Goal: Information Seeking & Learning: Learn about a topic

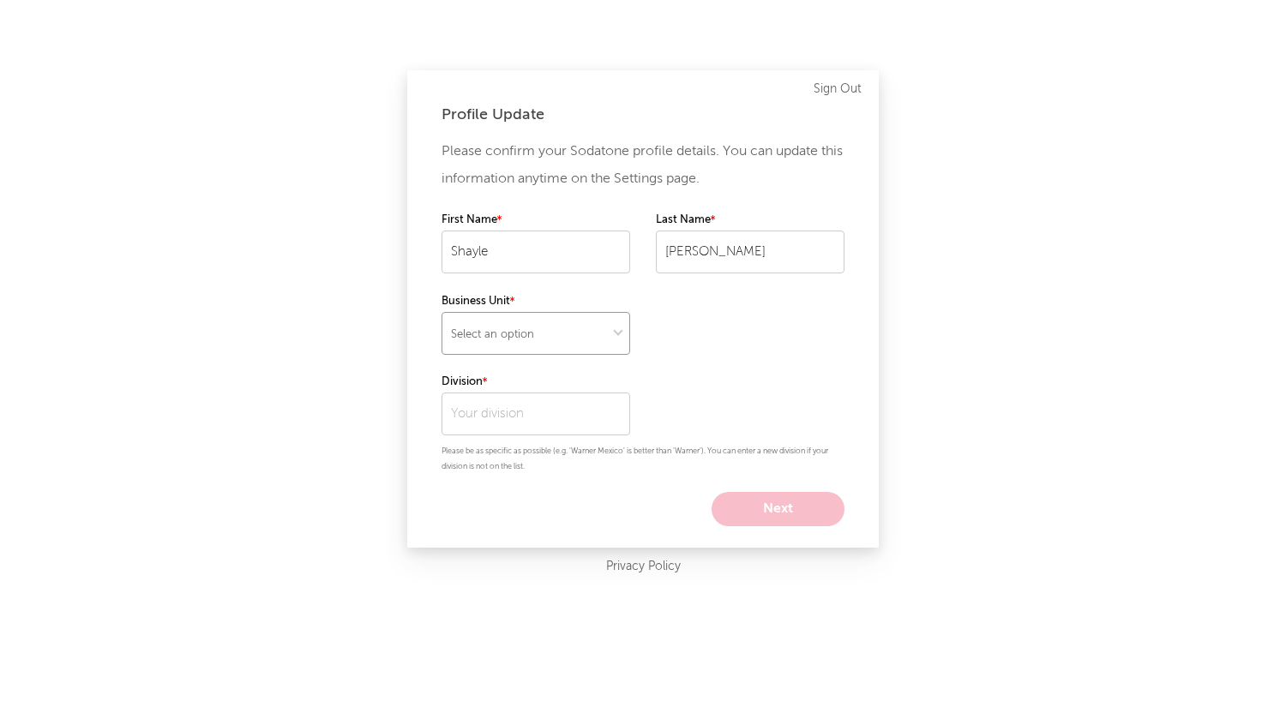
click at [530, 336] on select "Select an option" at bounding box center [536, 333] width 189 height 43
click at [442, 312] on select "Select an option" at bounding box center [536, 333] width 189 height 43
click at [528, 346] on select at bounding box center [536, 333] width 189 height 43
select select "recorded_music"
click at [442, 312] on select at bounding box center [536, 333] width 189 height 43
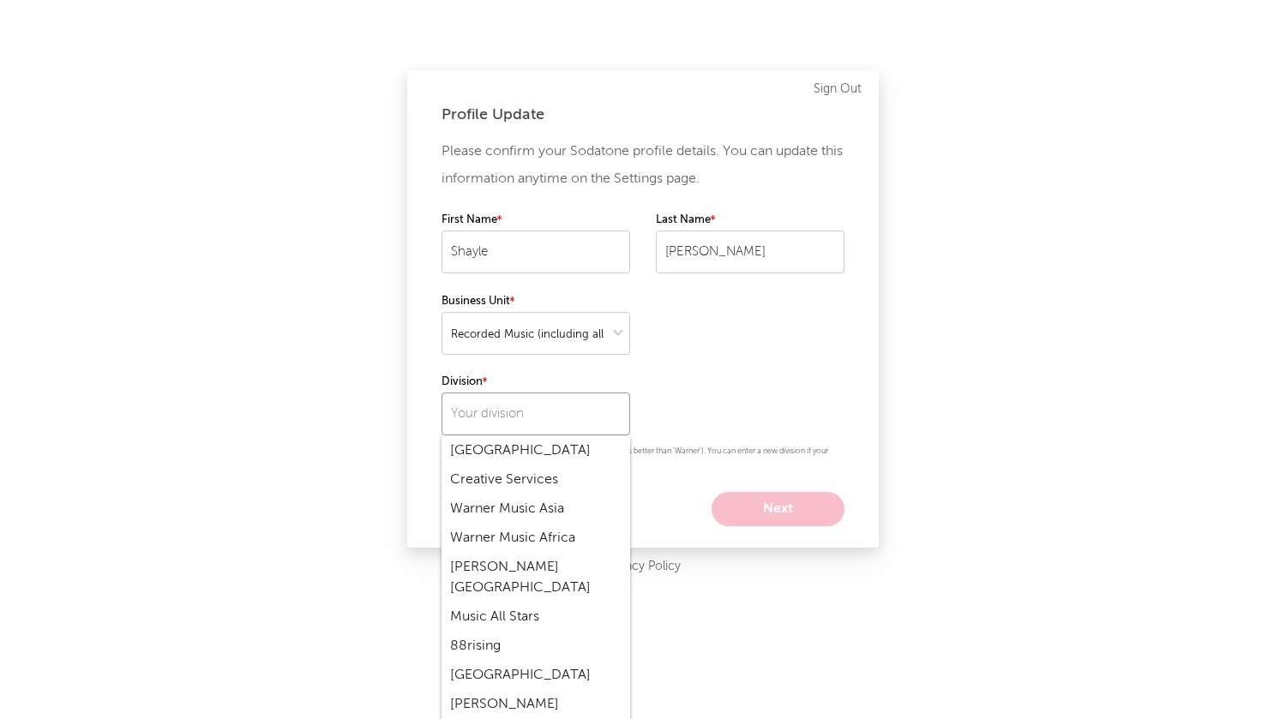
click at [494, 418] on input "text" at bounding box center [536, 414] width 189 height 43
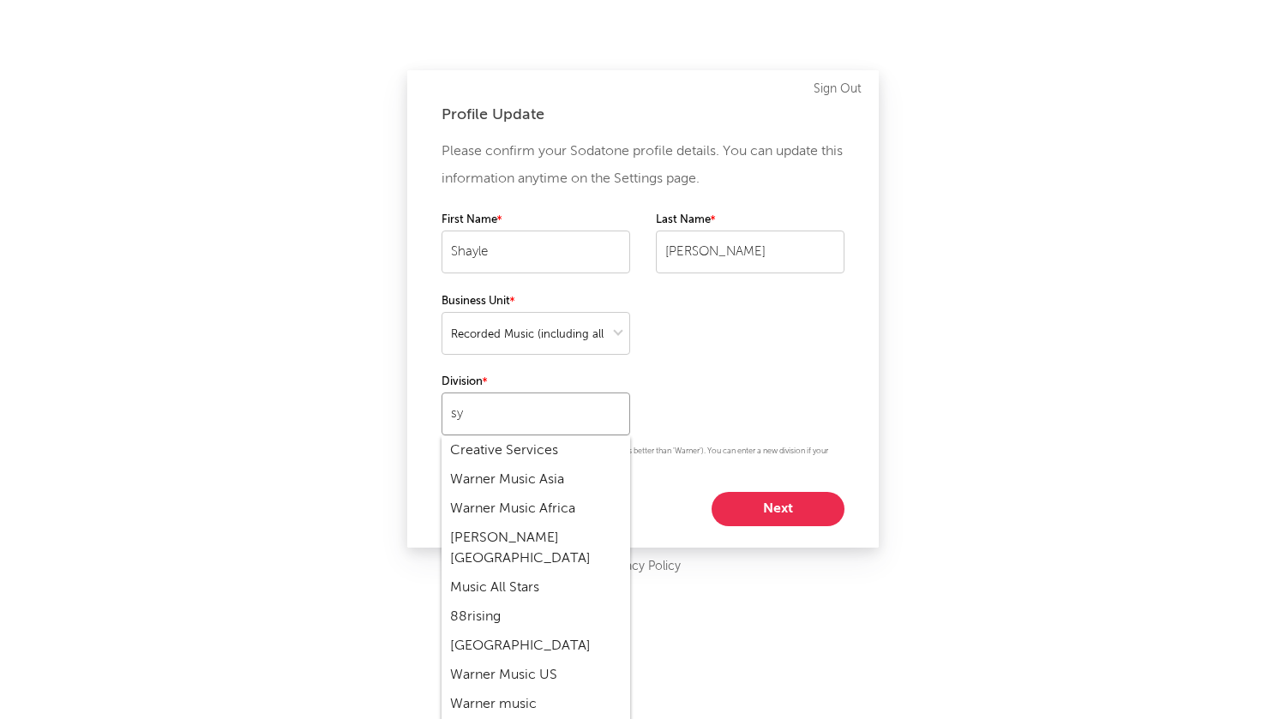
type input "s"
click at [517, 478] on div "Warner Records" at bounding box center [536, 480] width 189 height 29
type input "Warner Records"
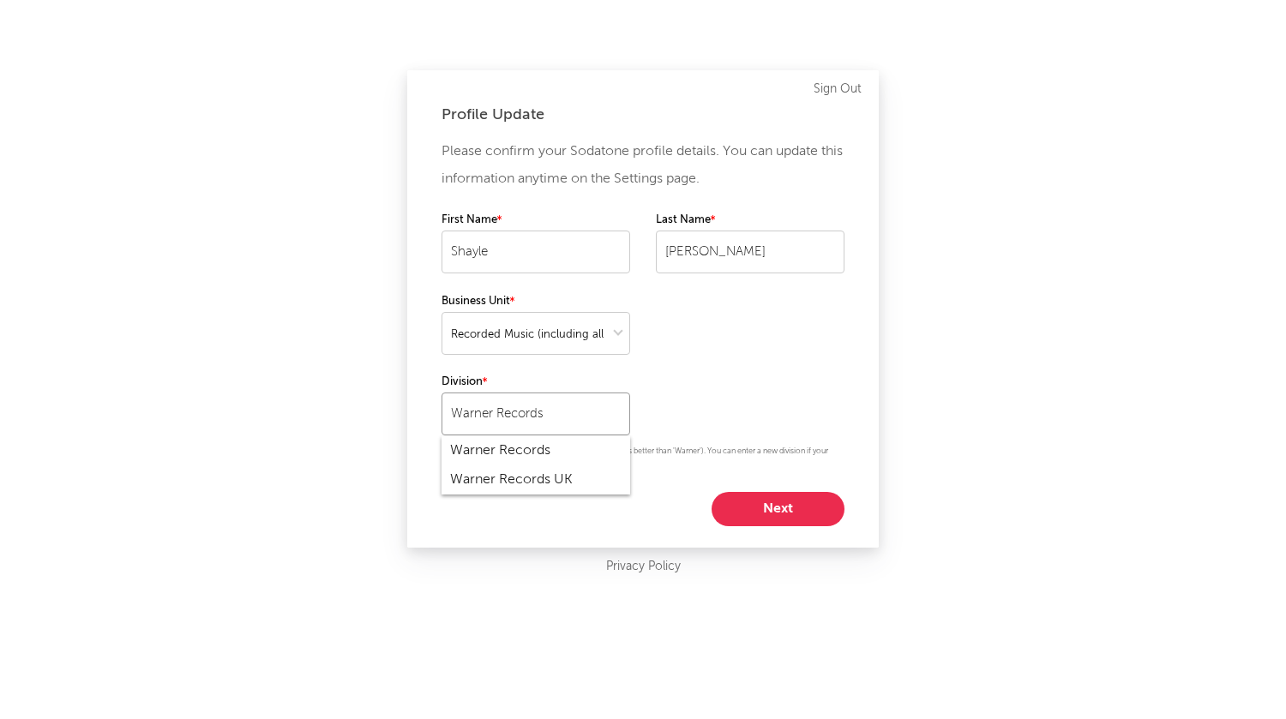
click at [565, 422] on input "Warner Records" at bounding box center [536, 414] width 189 height 43
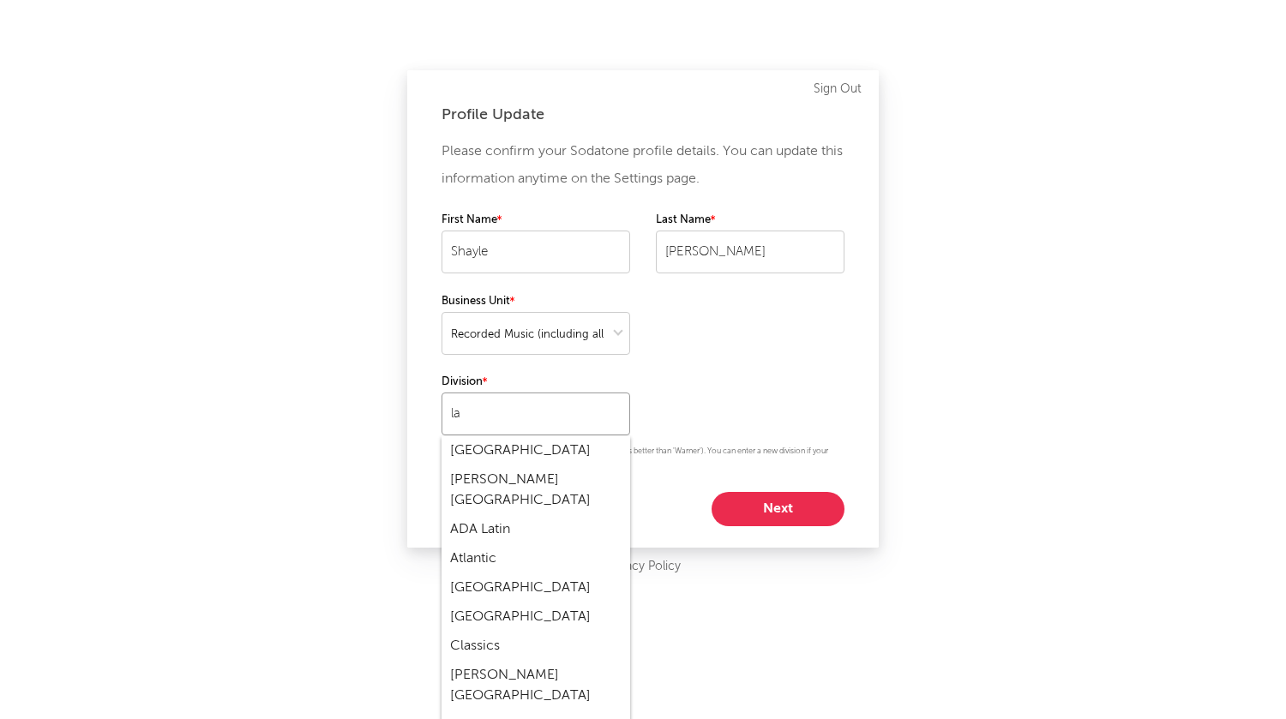
type input "l"
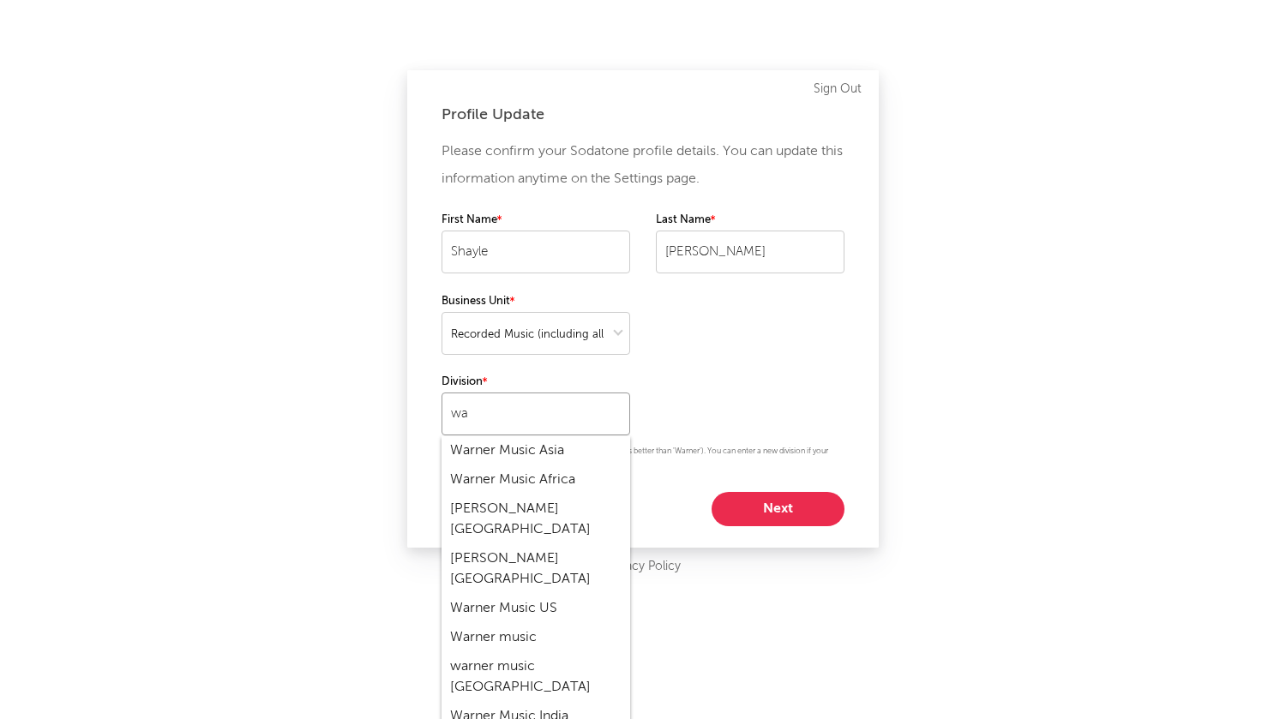
type input "w"
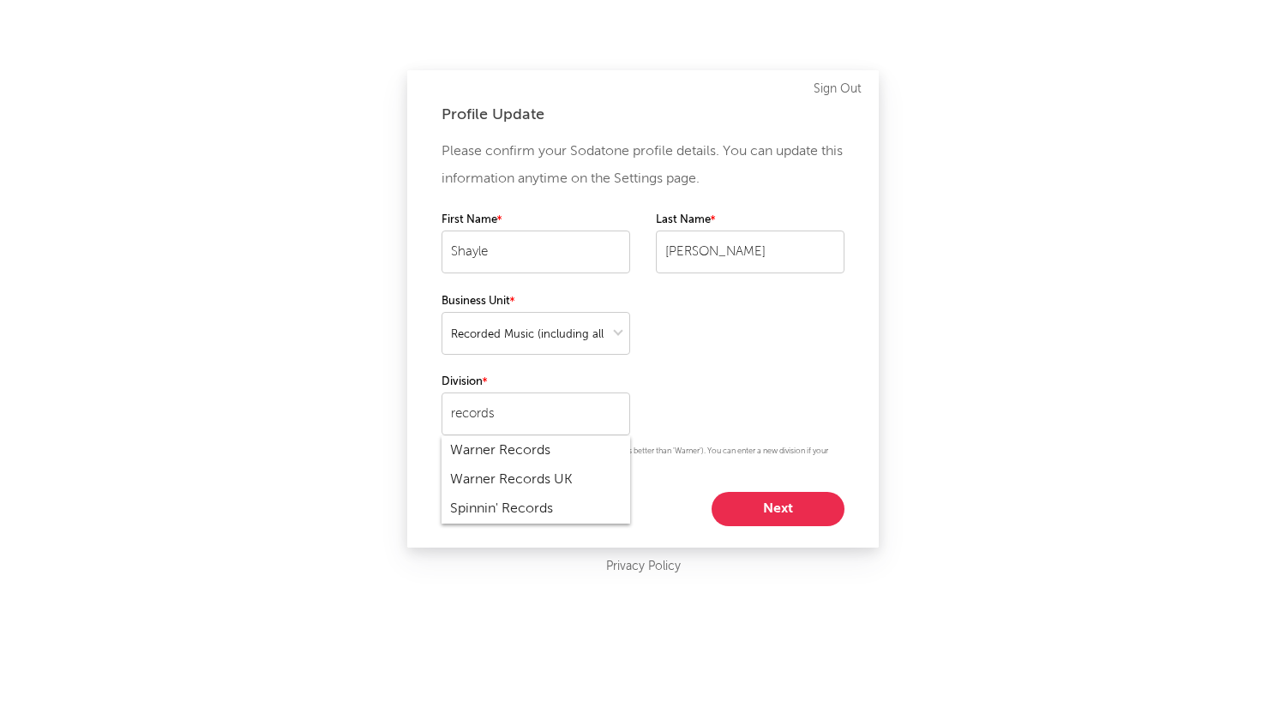
click at [509, 451] on div "Warner Records" at bounding box center [536, 450] width 189 height 29
type input "Warner Records"
click at [792, 382] on div "Please confirm your Sodatone profile details. You can update this information a…" at bounding box center [643, 332] width 403 height 388
click at [770, 511] on button "Next" at bounding box center [778, 509] width 133 height 34
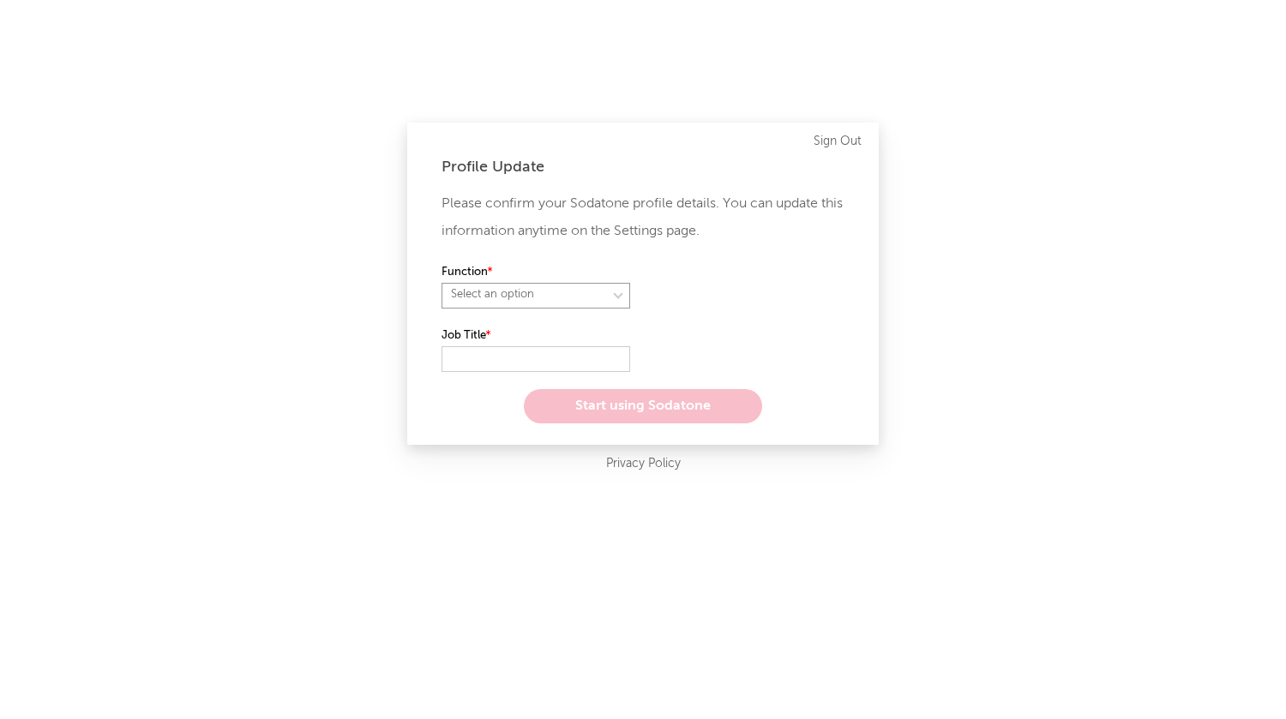
click at [526, 301] on select "Select an option" at bounding box center [536, 296] width 189 height 26
select select "other"
click at [442, 283] on select "Select an option" at bounding box center [536, 296] width 189 height 26
click at [506, 361] on input "text" at bounding box center [536, 359] width 189 height 26
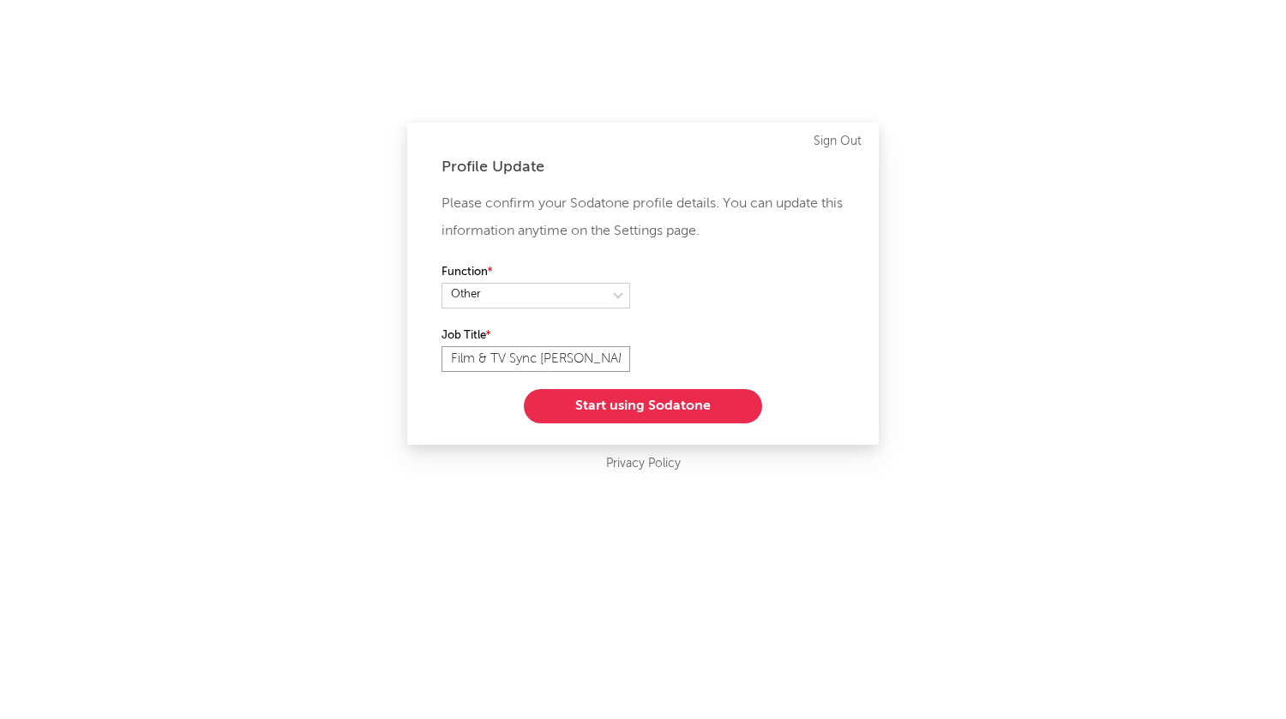
type input "Film & TV Sync [PERSON_NAME]"
click at [627, 410] on button "Start using Sodatone" at bounding box center [643, 406] width 238 height 34
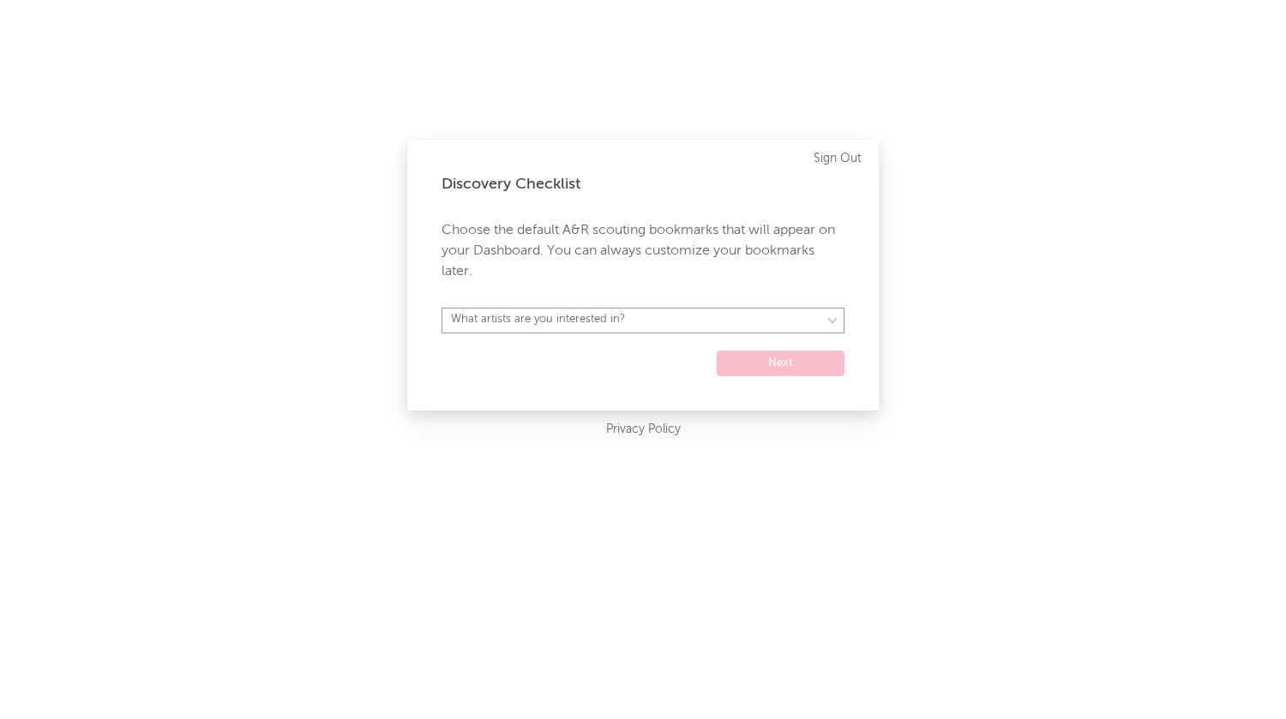
click at [631, 321] on select "What artists are you interested in? [GEOGRAPHIC_DATA] [GEOGRAPHIC_DATA] General…" at bounding box center [643, 321] width 403 height 26
select select "15"
click at [442, 308] on select "What artists are you interested in? Argentina Asia General Australia Austria Be…" at bounding box center [643, 321] width 403 height 26
click at [772, 362] on button "Next" at bounding box center [781, 364] width 128 height 26
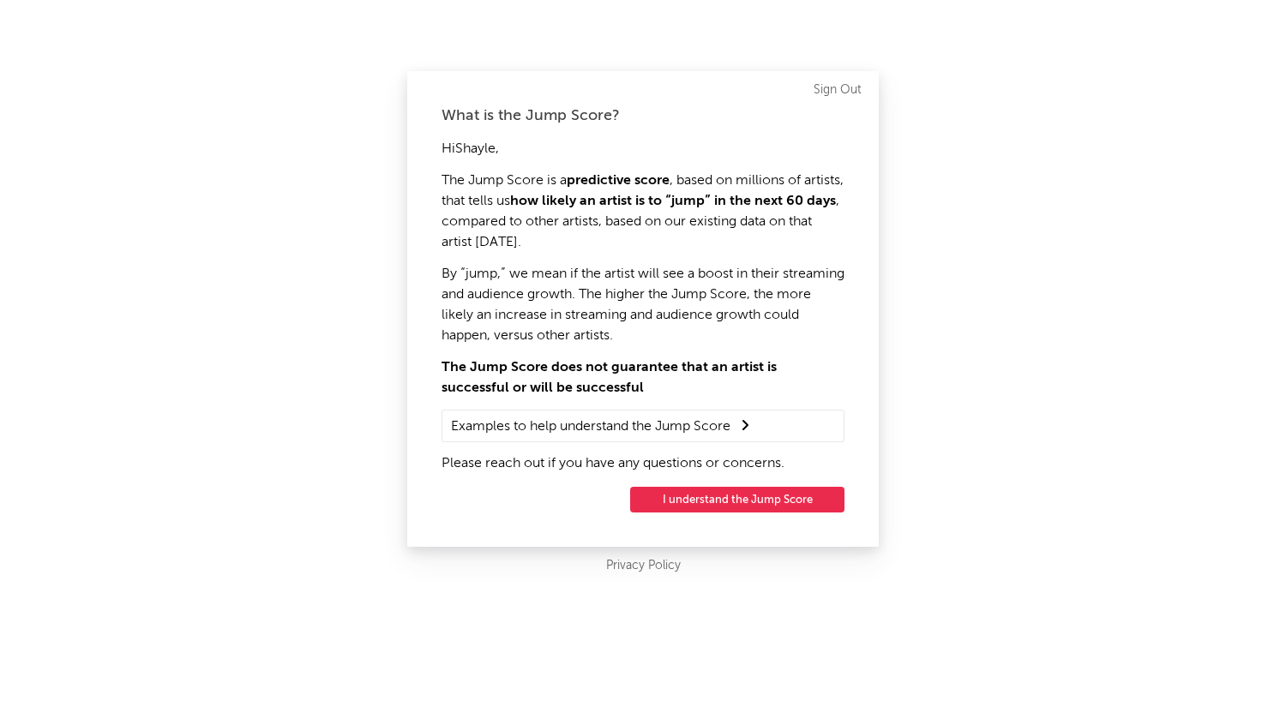
click at [694, 436] on summary "Examples to help understand the Jump Score" at bounding box center [643, 426] width 384 height 22
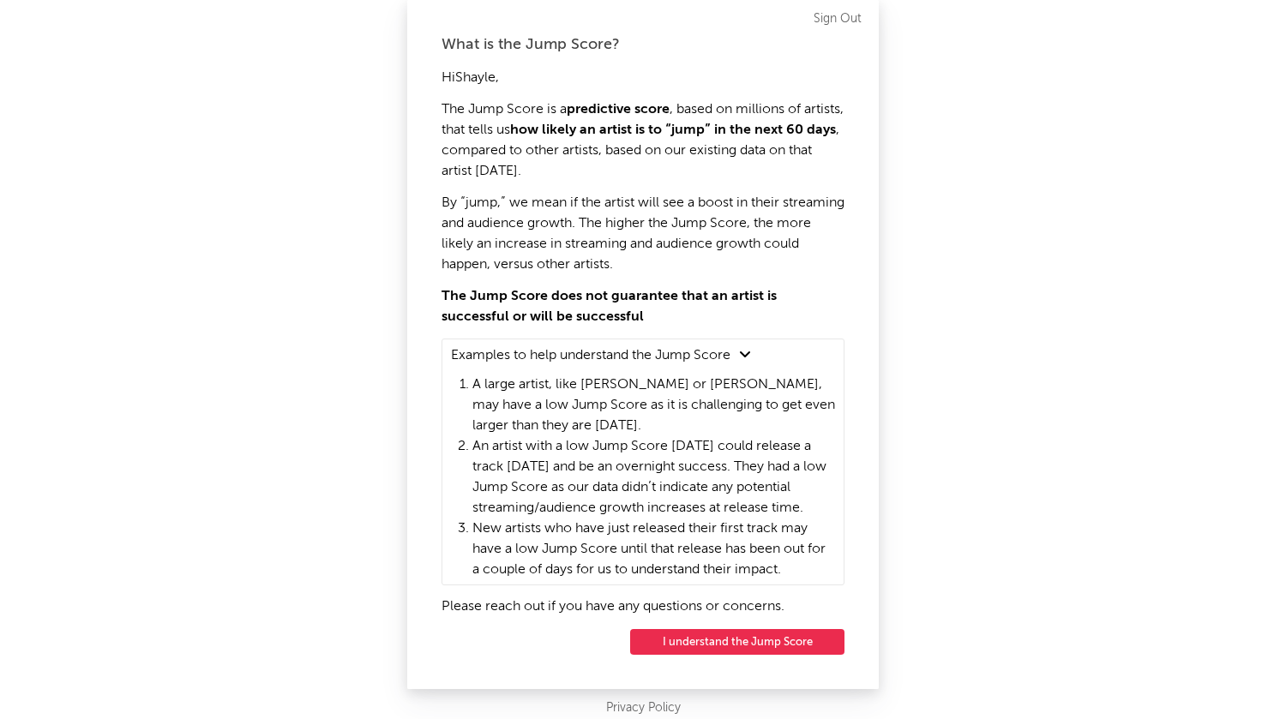
click at [712, 639] on button "I understand the Jump Score" at bounding box center [737, 642] width 214 height 26
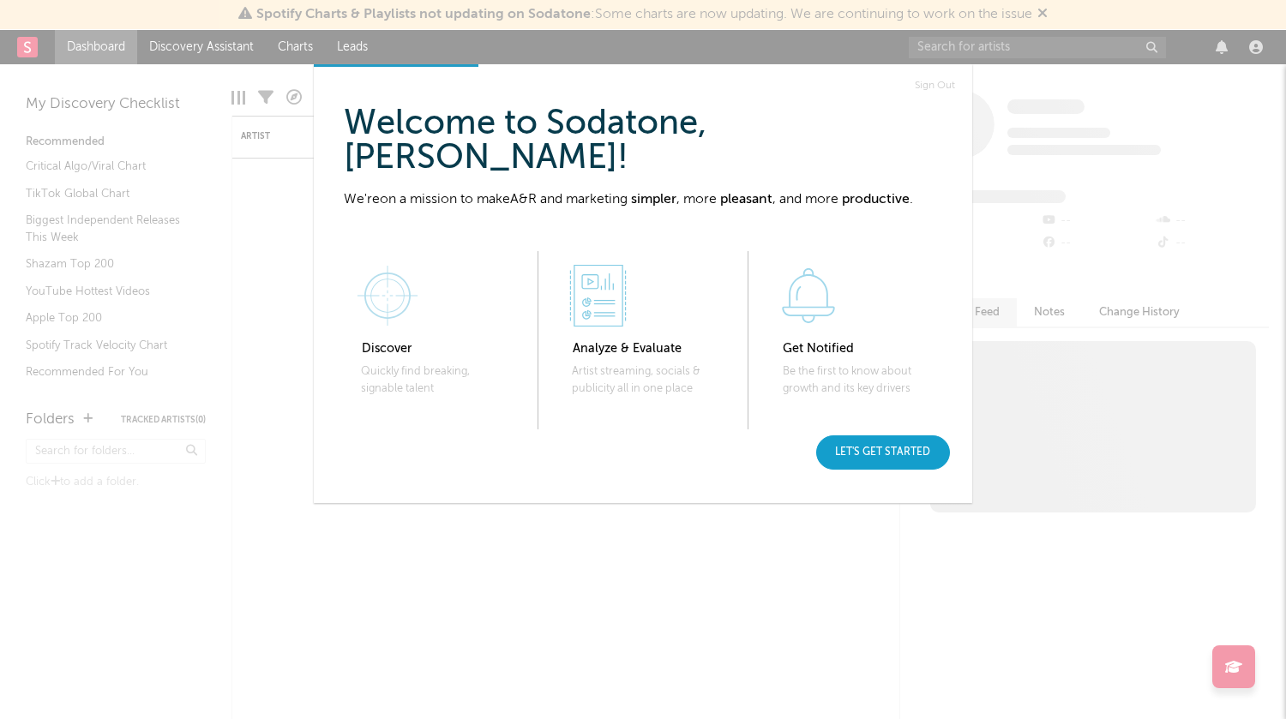
click at [893, 442] on div "Let's get started" at bounding box center [883, 453] width 134 height 34
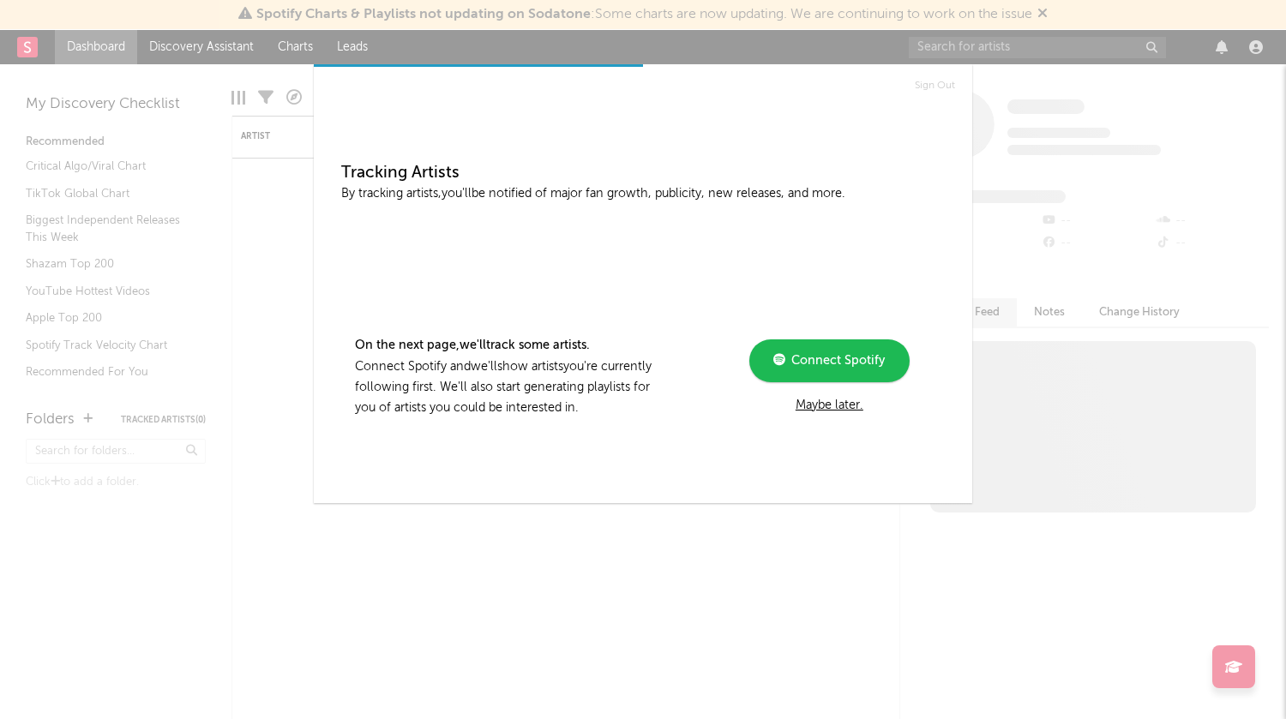
click at [840, 404] on div "Maybe later." at bounding box center [829, 405] width 231 height 21
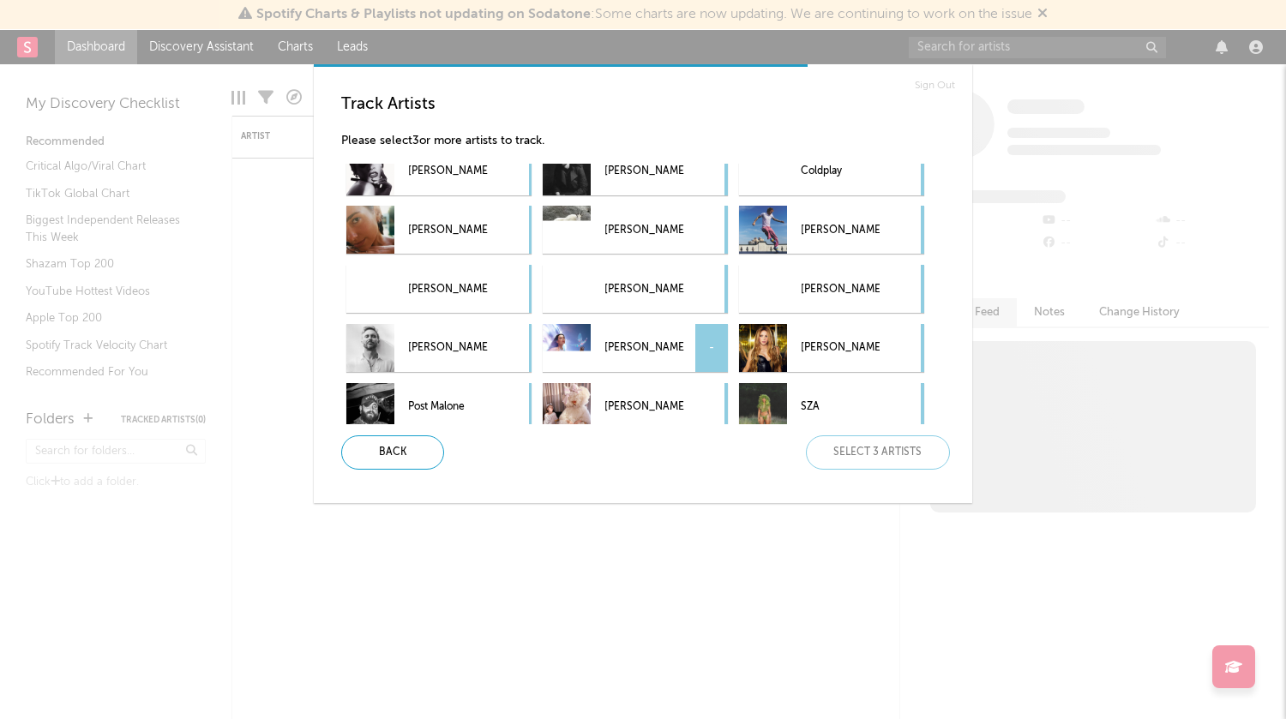
scroll to position [200, 0]
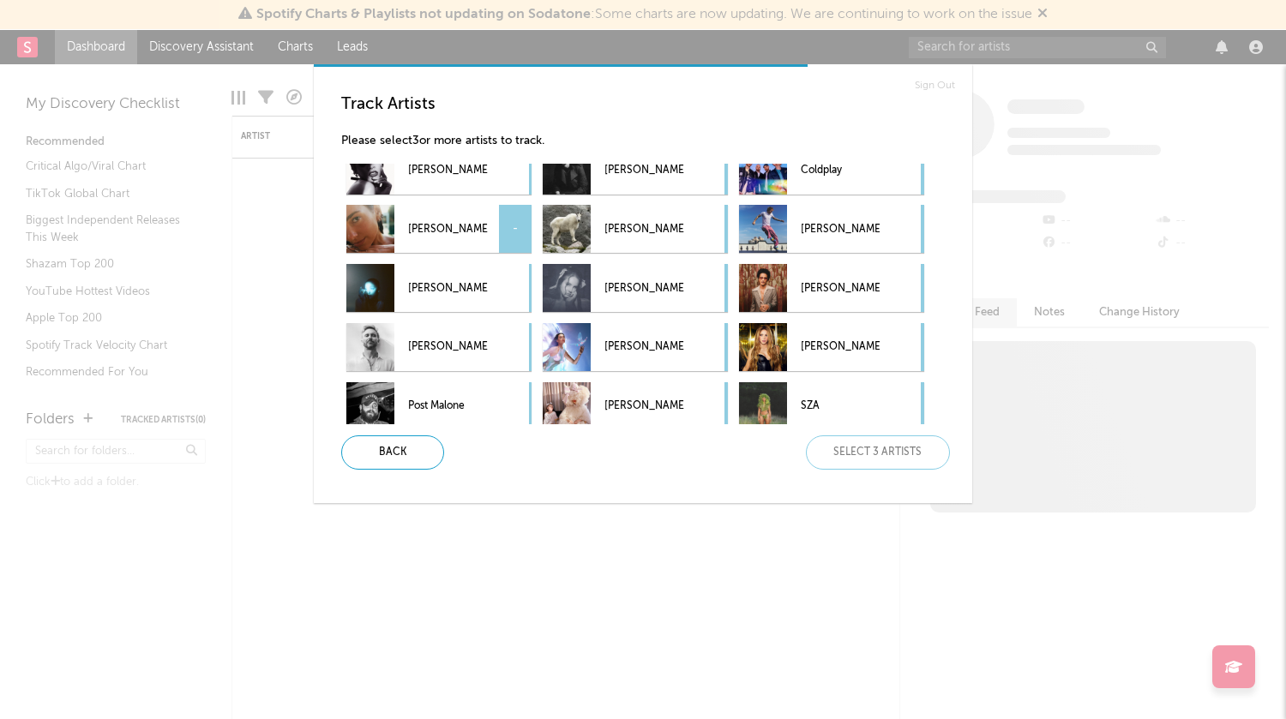
click at [516, 231] on div "-" at bounding box center [515, 229] width 33 height 48
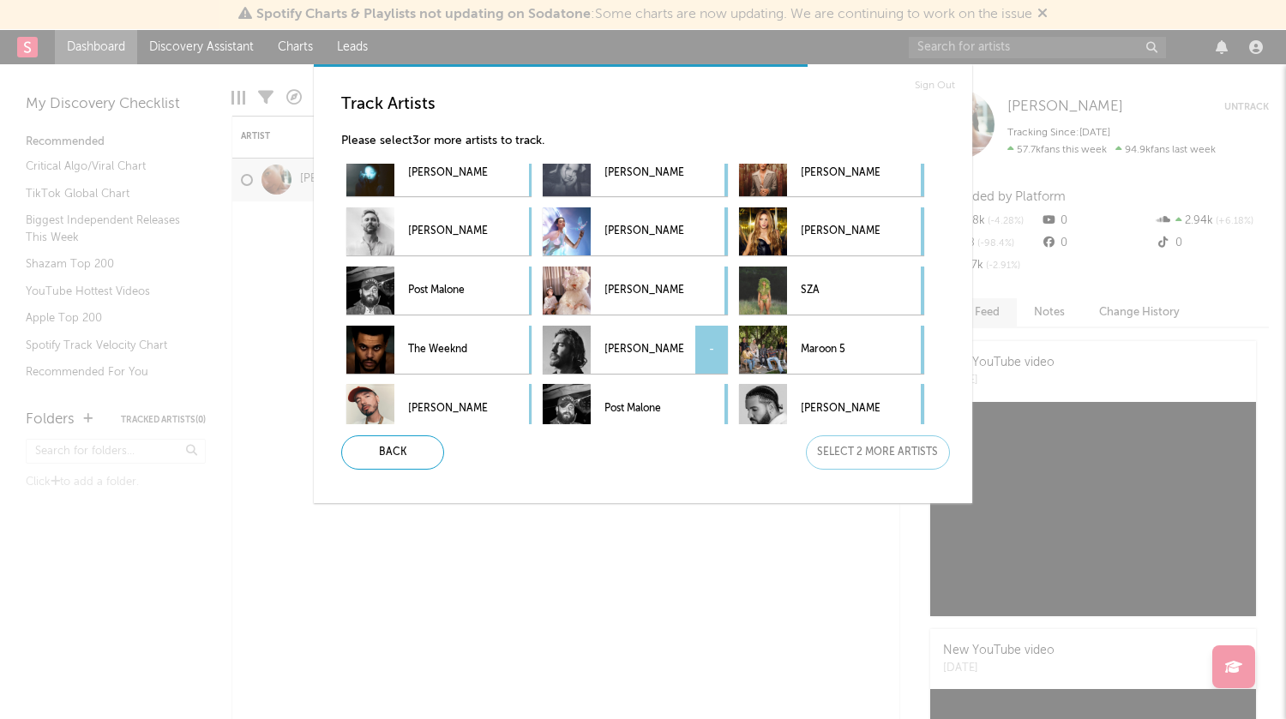
scroll to position [317, 0]
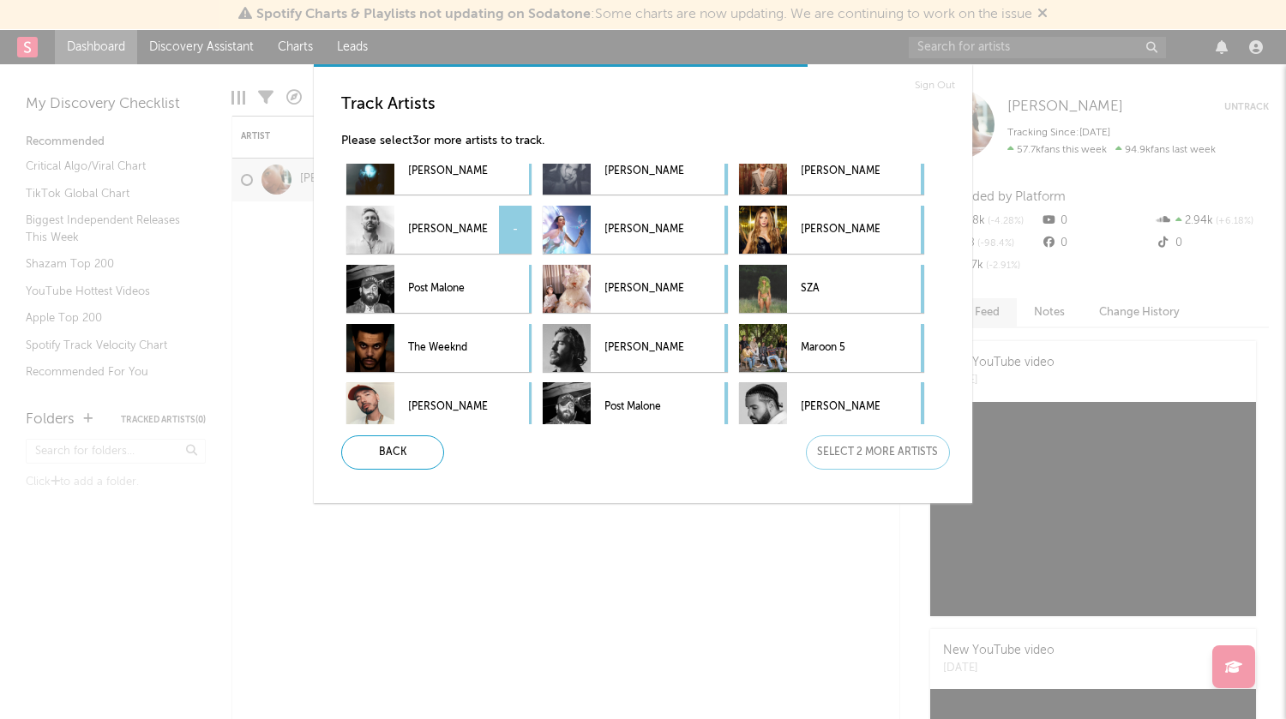
click at [514, 225] on div "-" at bounding box center [515, 230] width 33 height 48
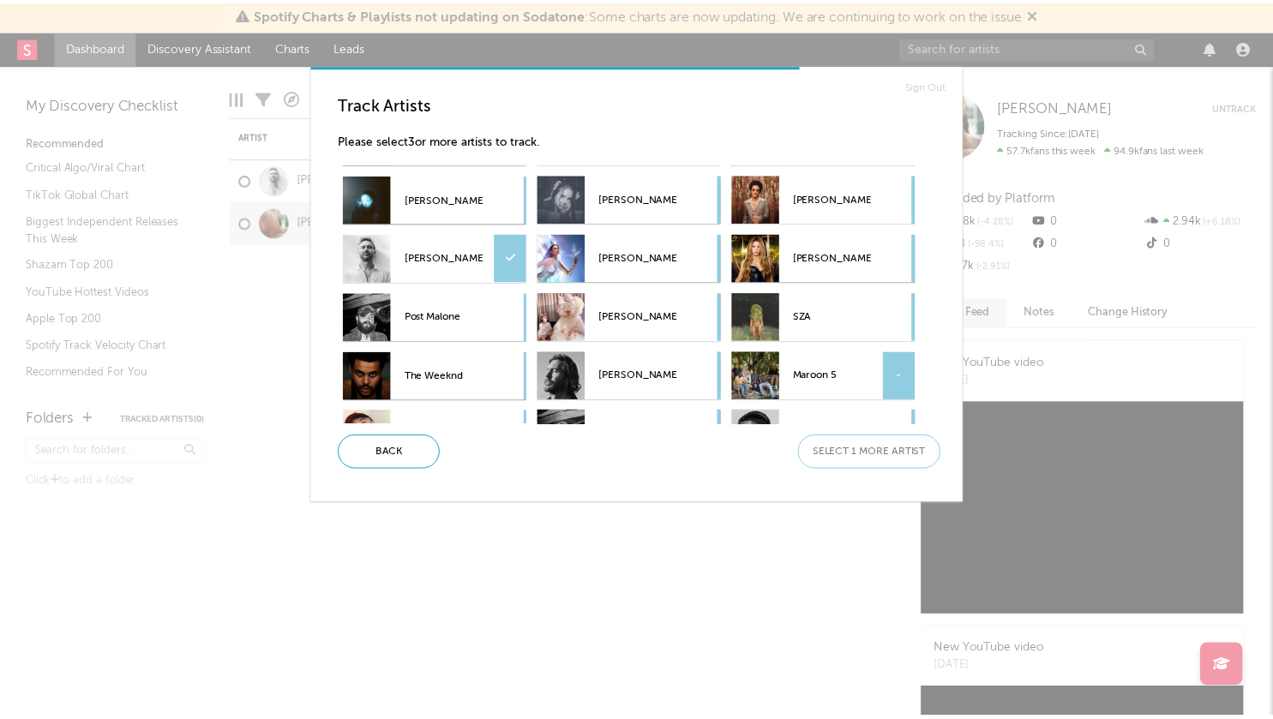
scroll to position [241, 0]
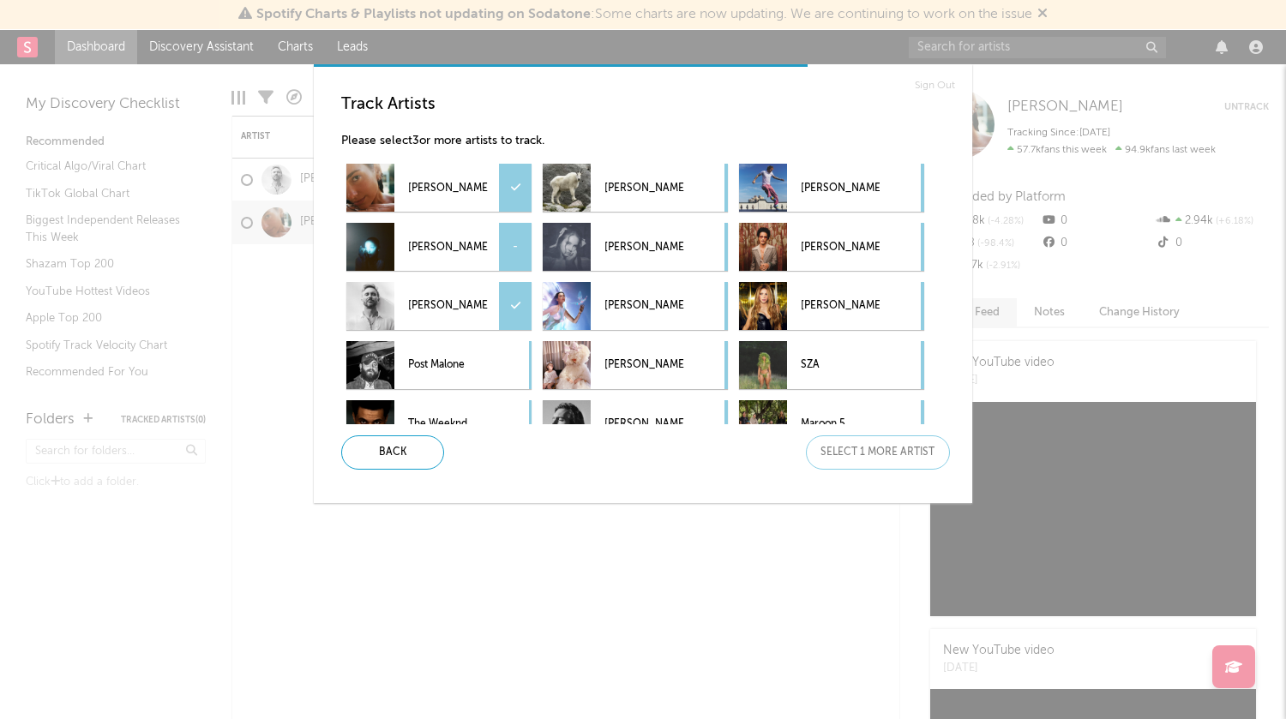
click at [529, 255] on div "-" at bounding box center [515, 247] width 33 height 48
click at [879, 450] on div "Next" at bounding box center [878, 453] width 144 height 34
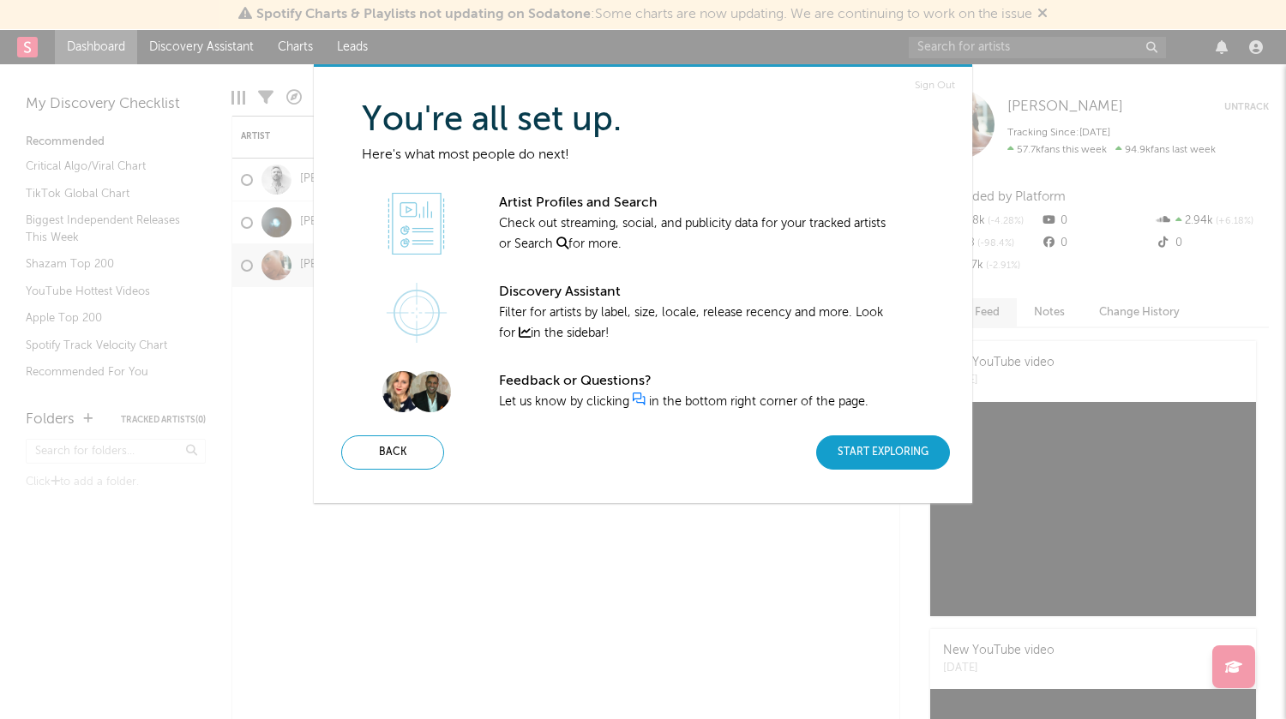
click at [886, 451] on div "Start Exploring" at bounding box center [883, 453] width 134 height 34
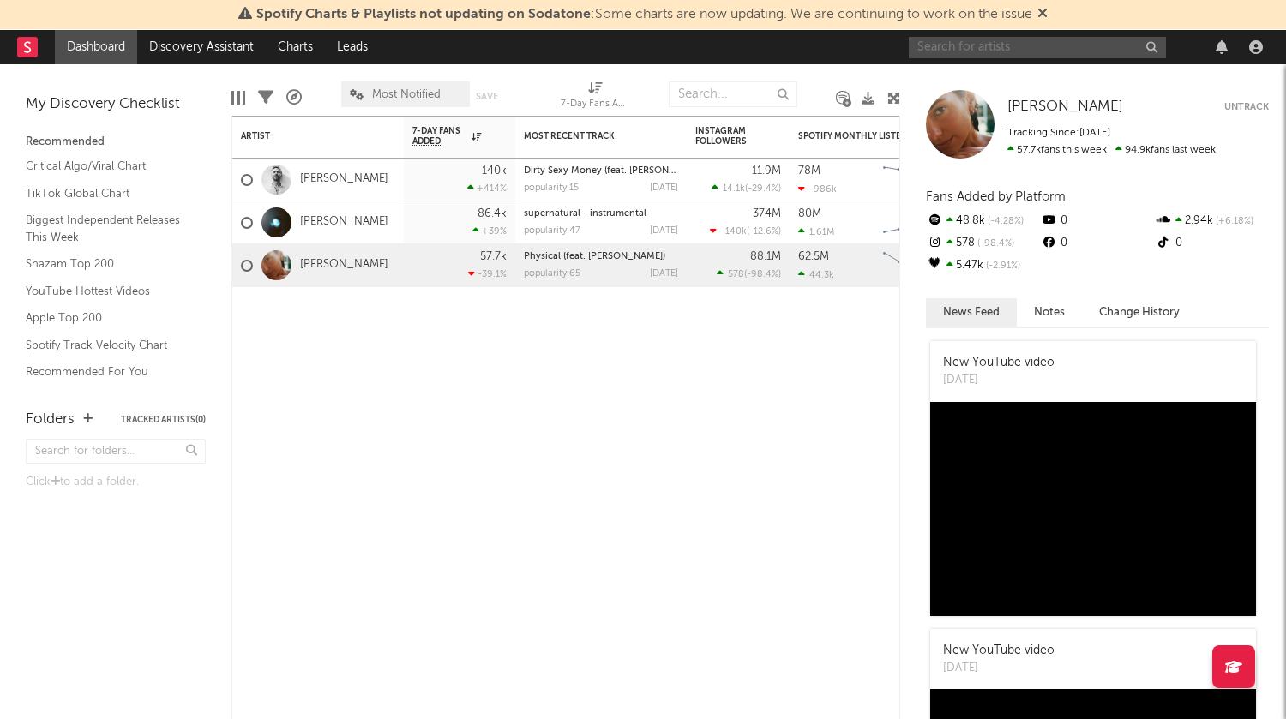
click at [969, 47] on input "text" at bounding box center [1037, 47] width 257 height 21
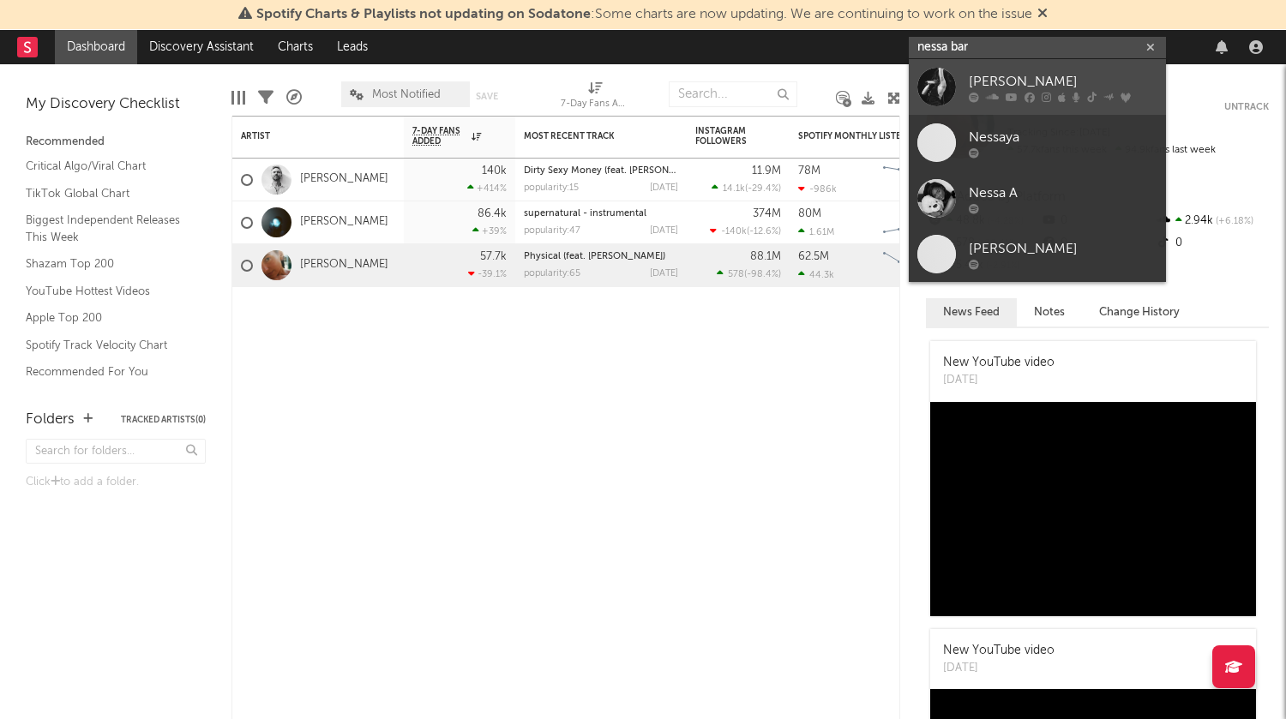
type input "nessa bar"
click at [981, 77] on div "Nessa Barrett" at bounding box center [1063, 81] width 189 height 21
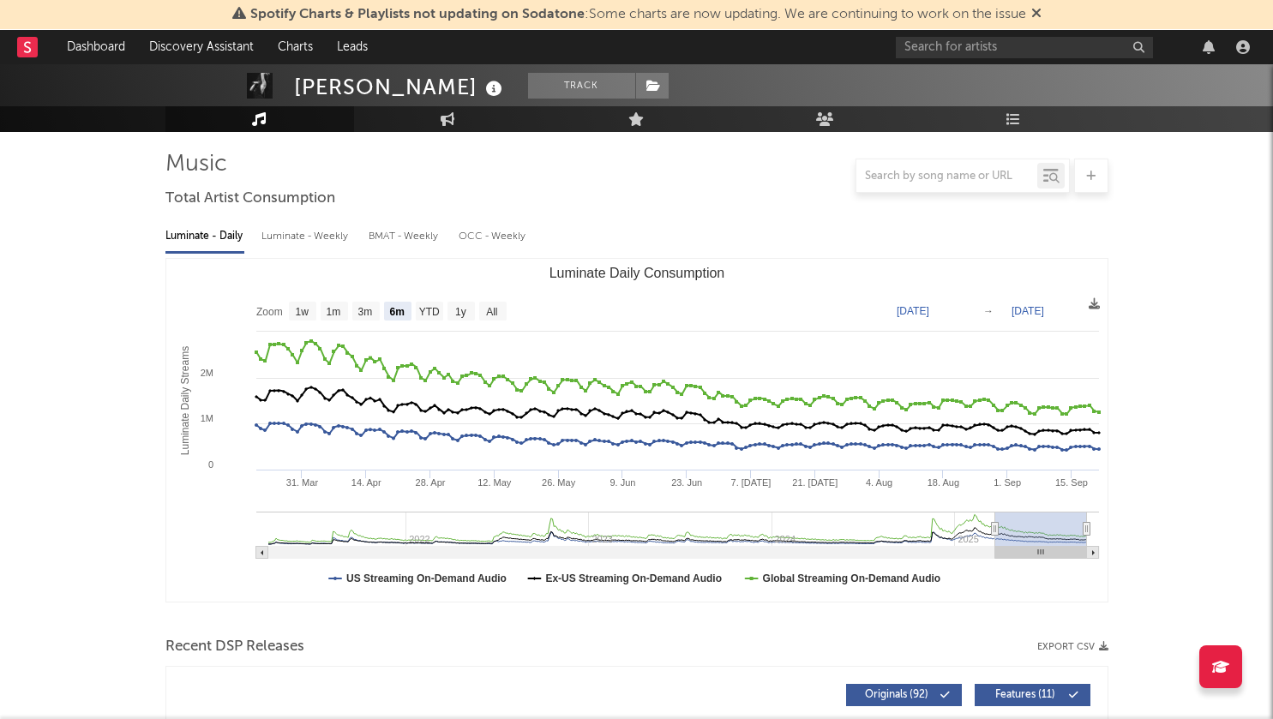
scroll to position [105, 0]
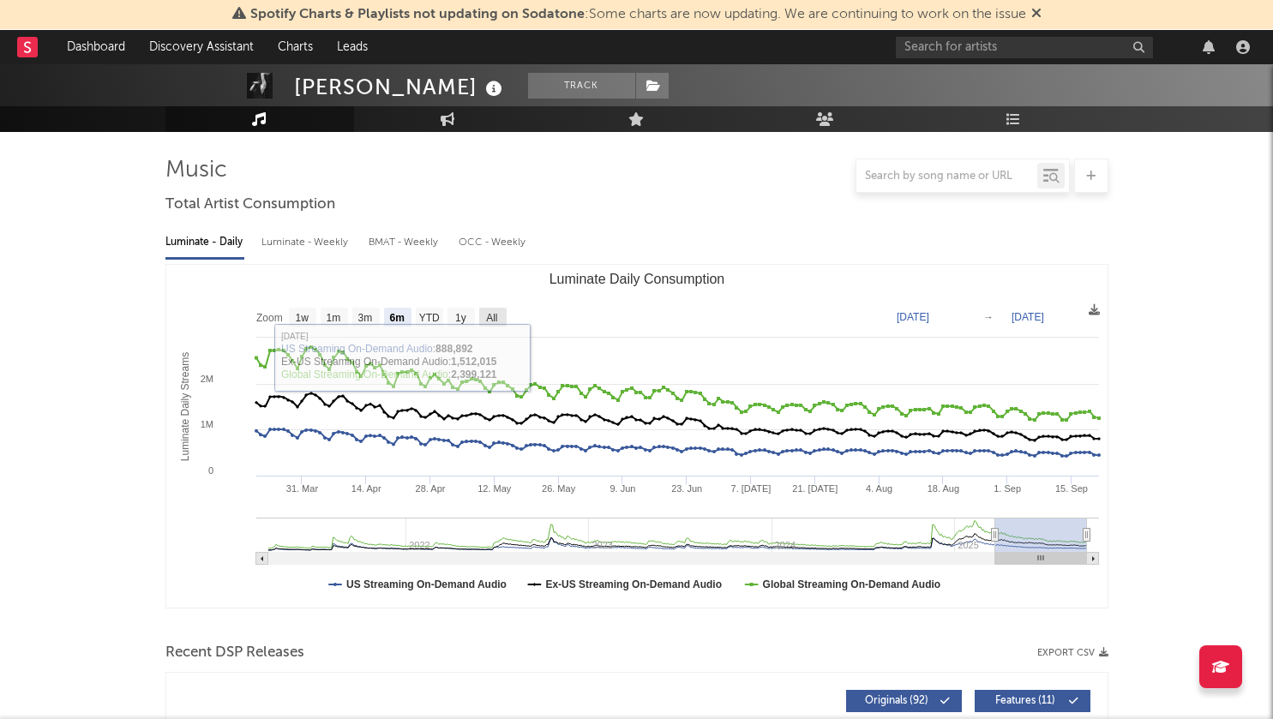
click at [495, 314] on text "All" at bounding box center [491, 318] width 11 height 12
select select "All"
type input "2021-03-31"
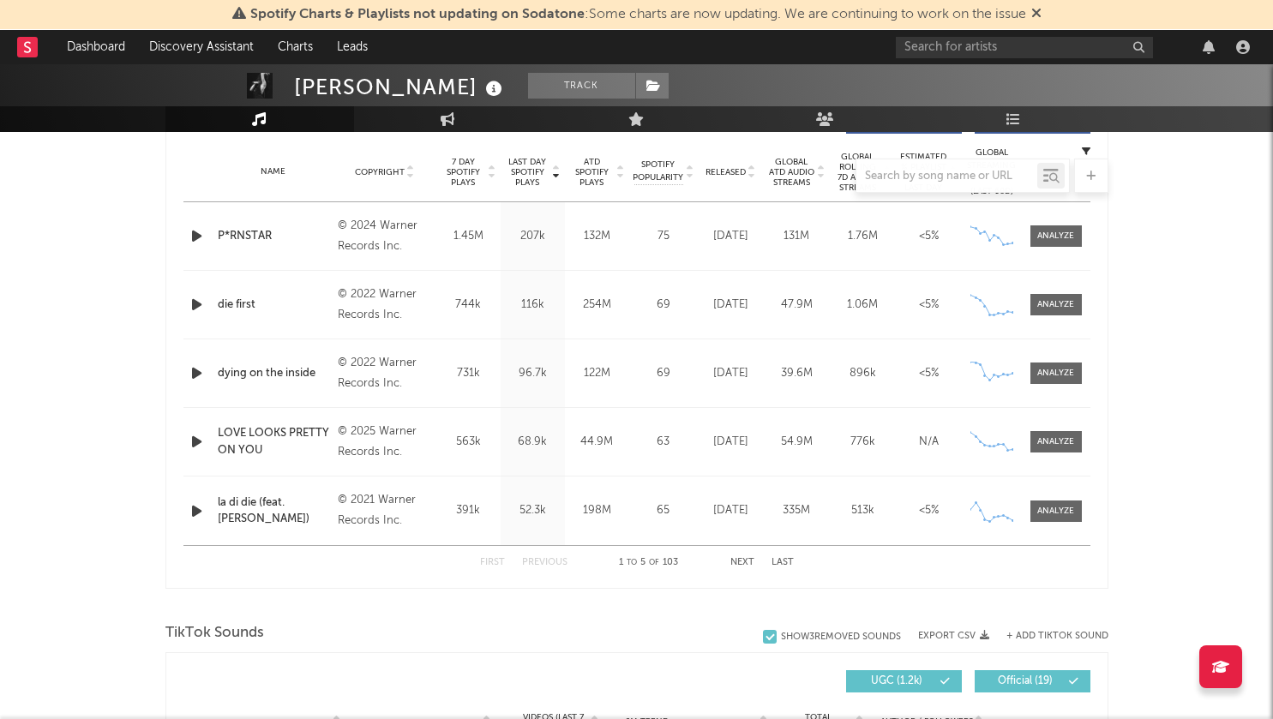
scroll to position [599, 0]
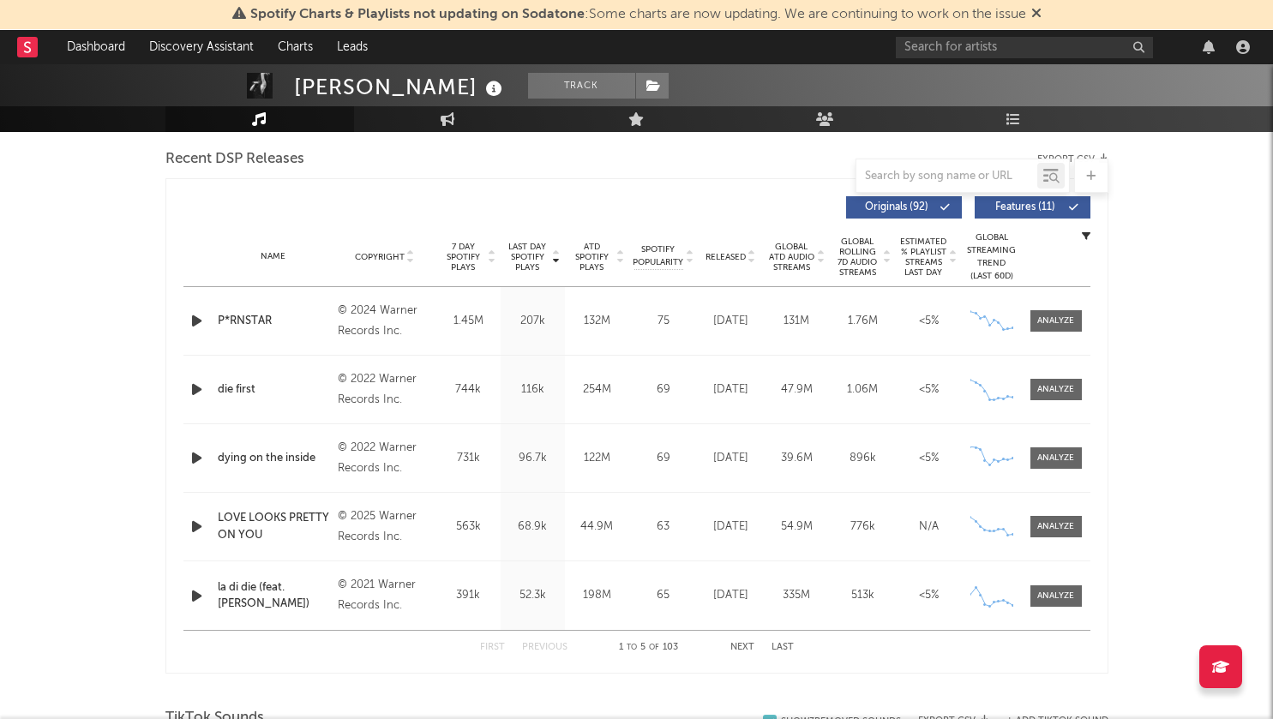
click at [617, 250] on icon at bounding box center [620, 253] width 9 height 7
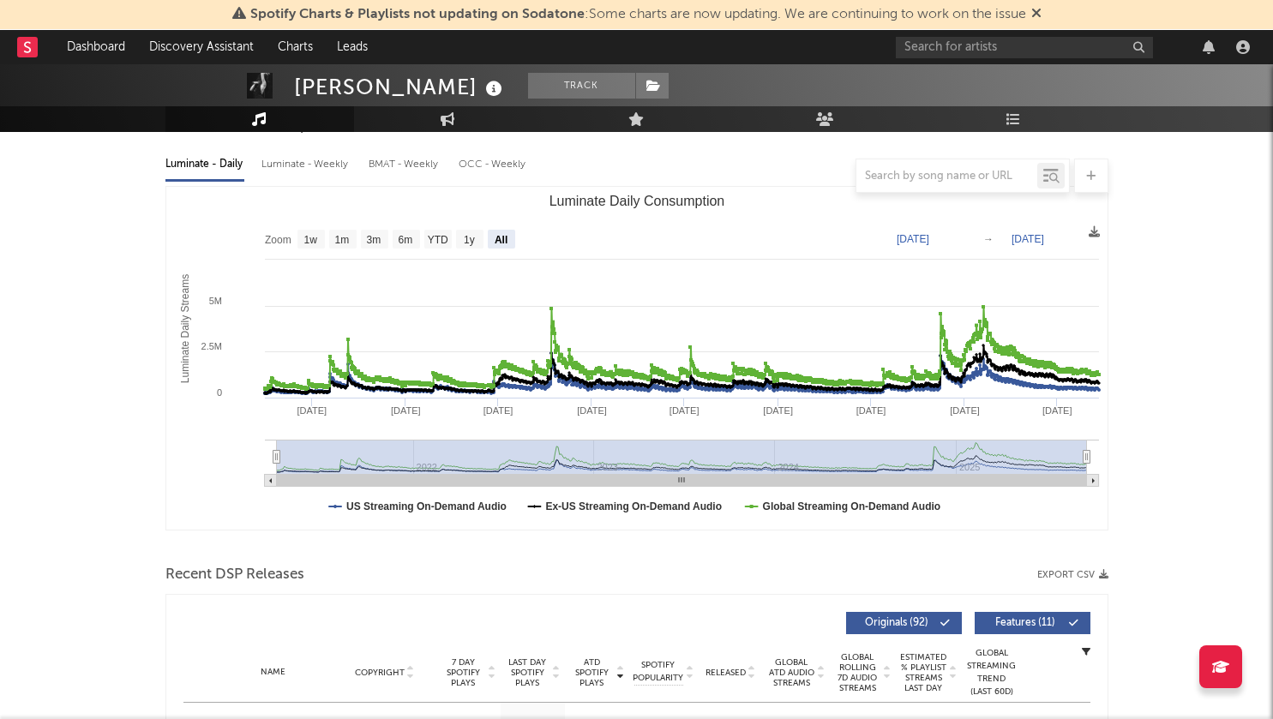
scroll to position [0, 0]
